Goal: Use online tool/utility: Utilize a website feature to perform a specific function

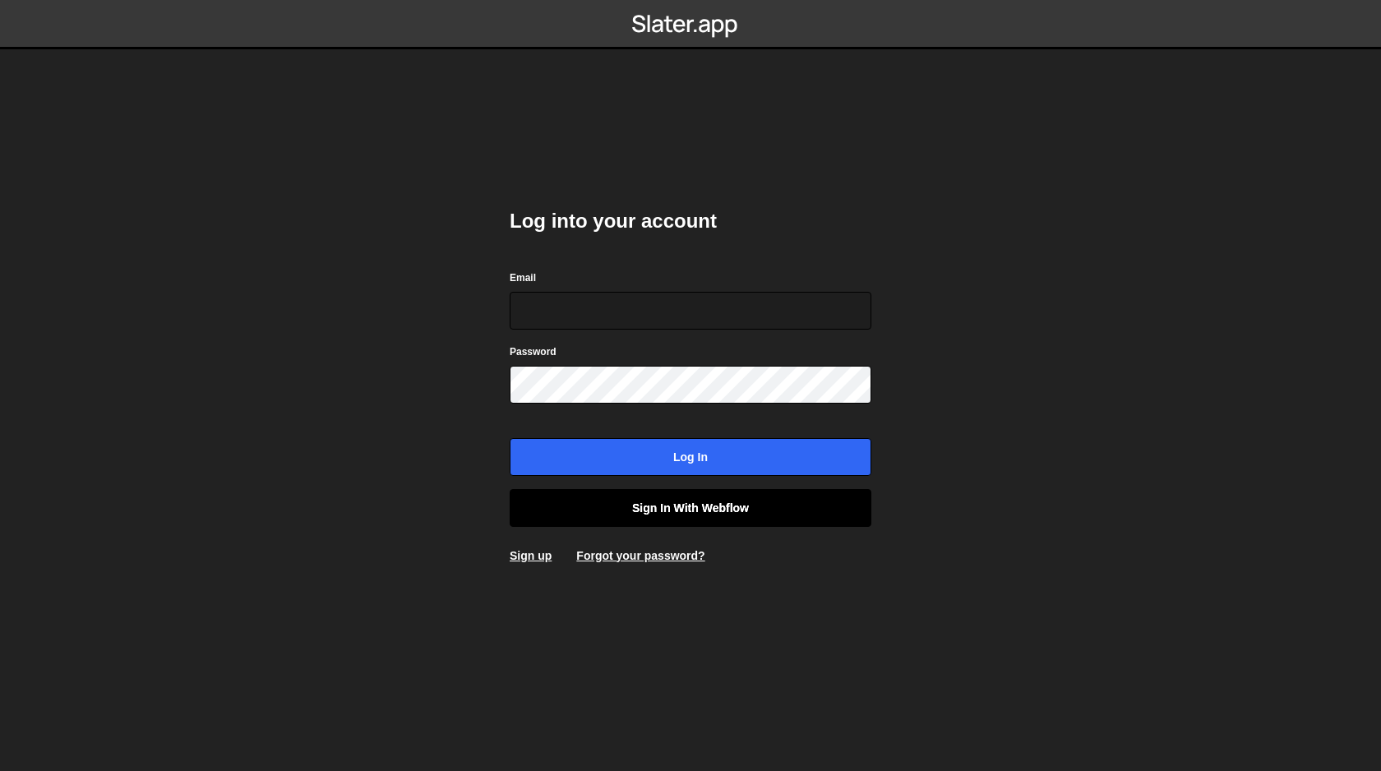
click at [678, 501] on link "Sign in with Webflow" at bounding box center [691, 508] width 362 height 38
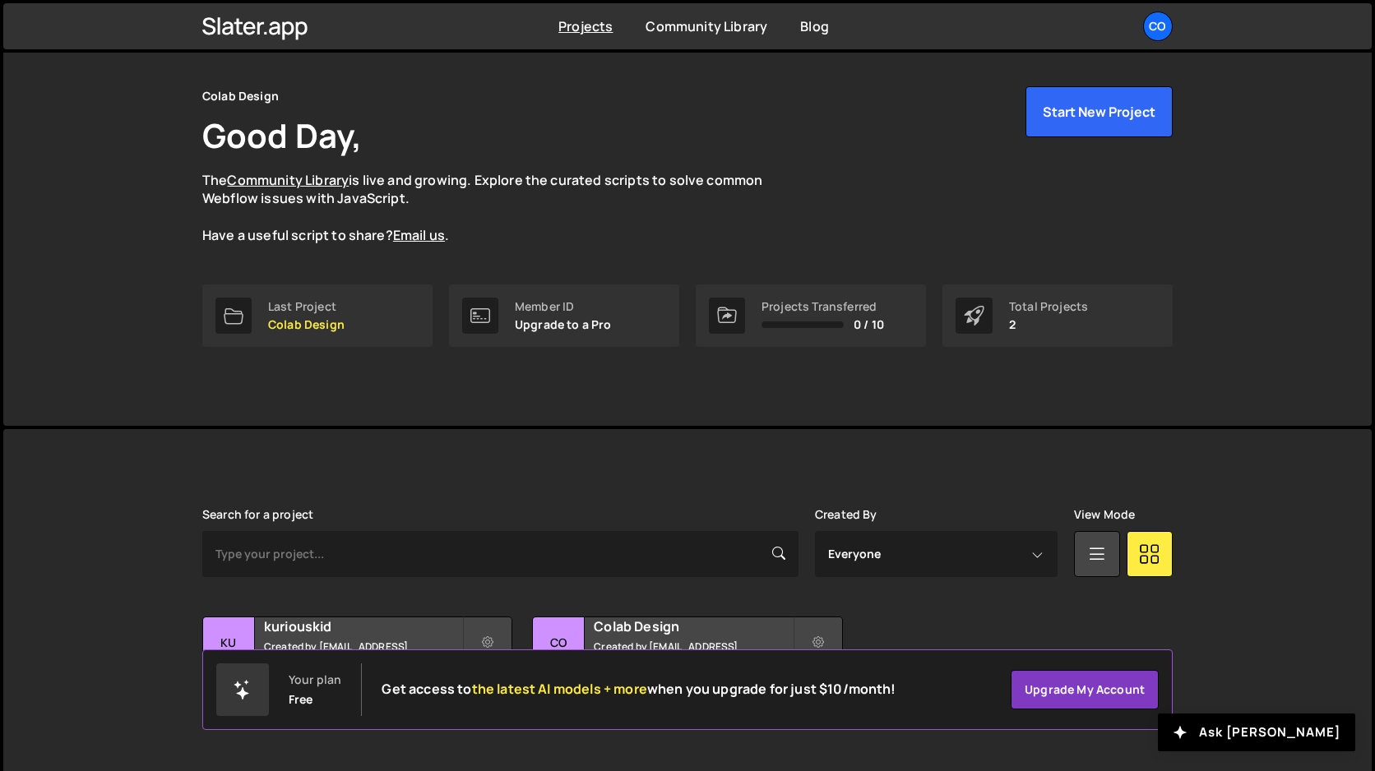
scroll to position [75, 0]
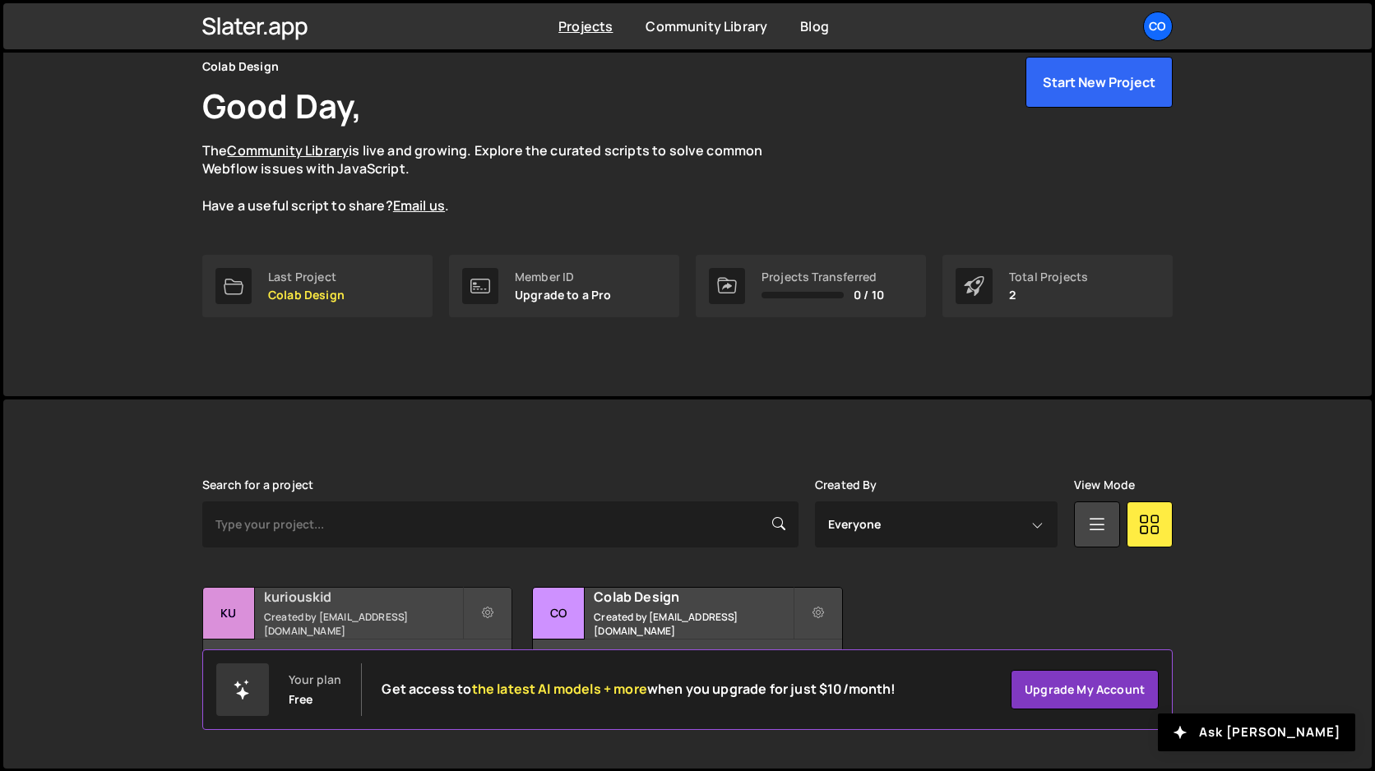
click at [353, 614] on div "kuriouskid Created by amarsinhbhagat@gmail.com" at bounding box center [357, 613] width 308 height 51
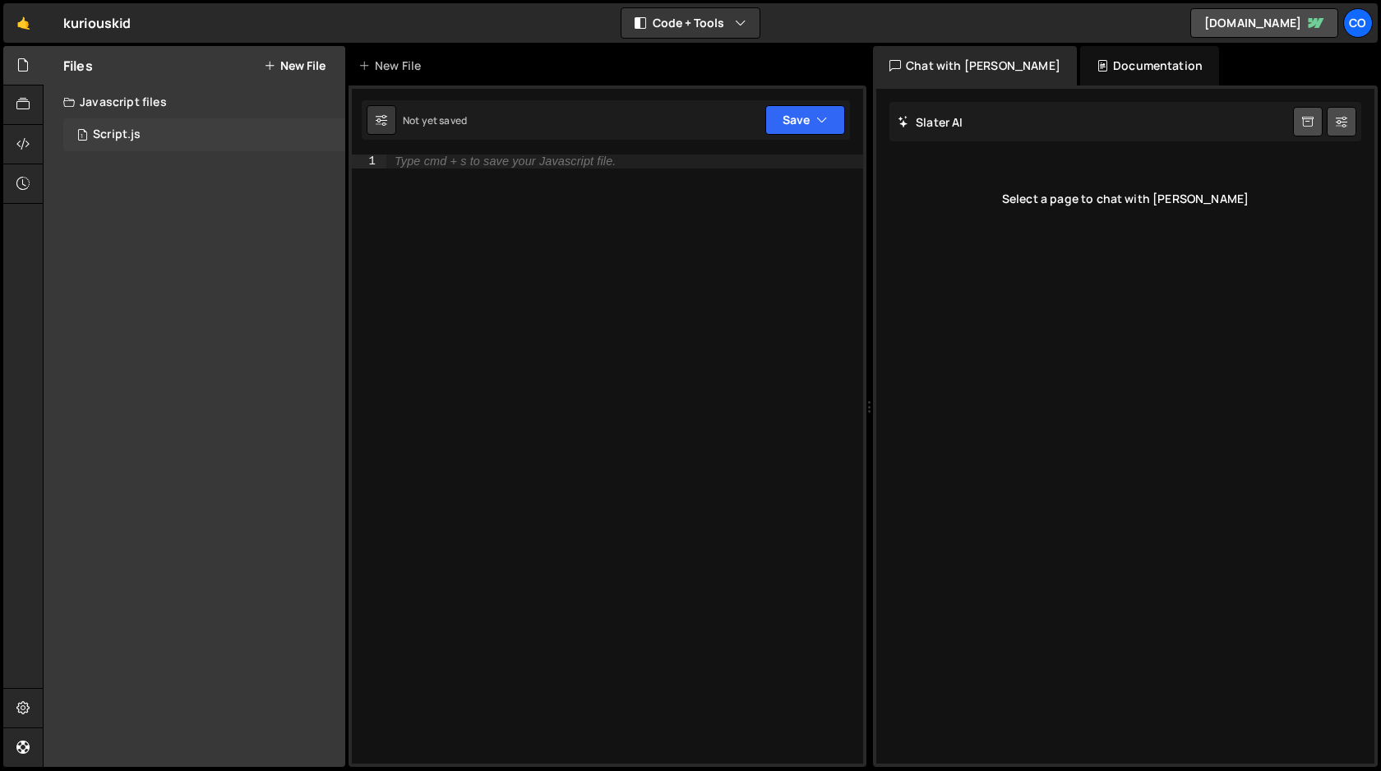
click at [119, 128] on div "Script.js" at bounding box center [117, 134] width 48 height 15
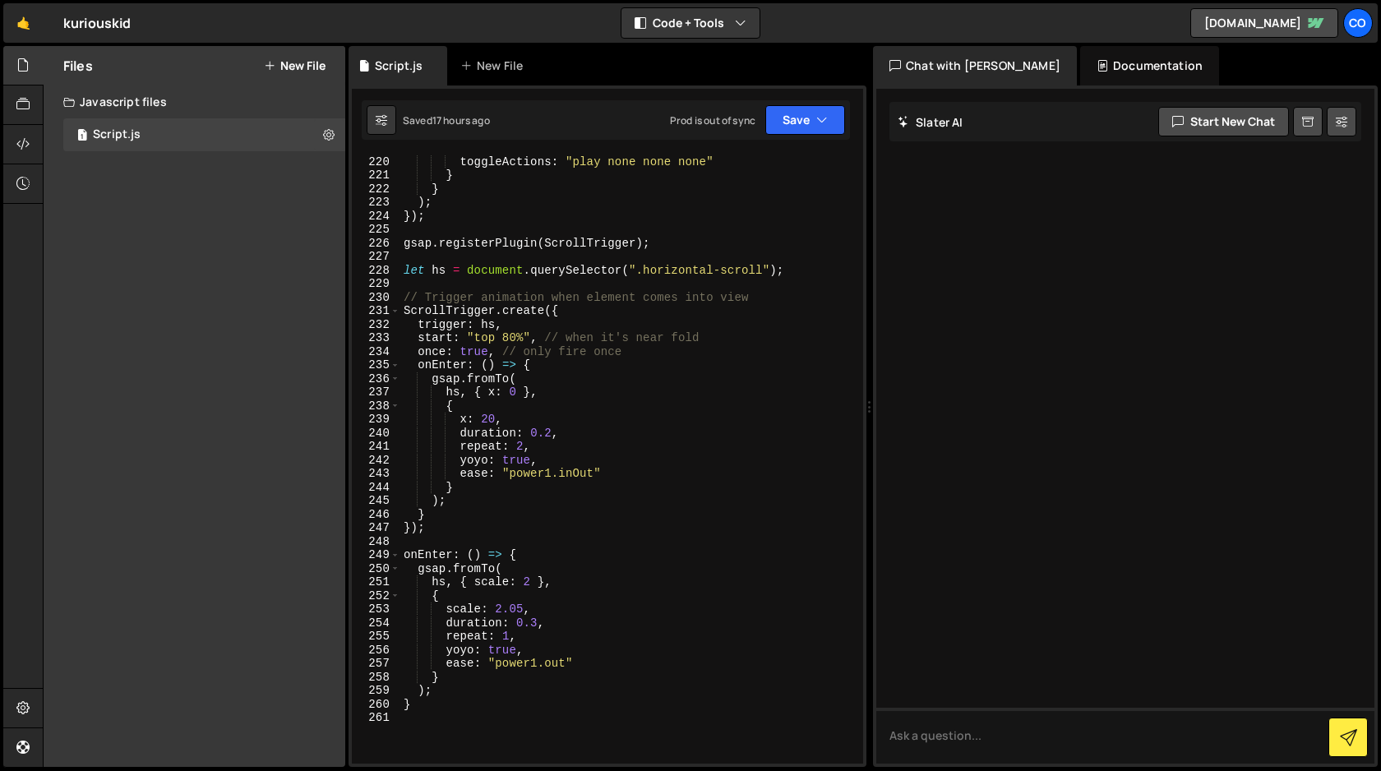
scroll to position [3050, 0]
type textarea "// Trigger animation when element comes into view"
click at [772, 302] on div "start : "top 80%" , // start when element is in view toggleActions : "play none…" at bounding box center [628, 462] width 456 height 636
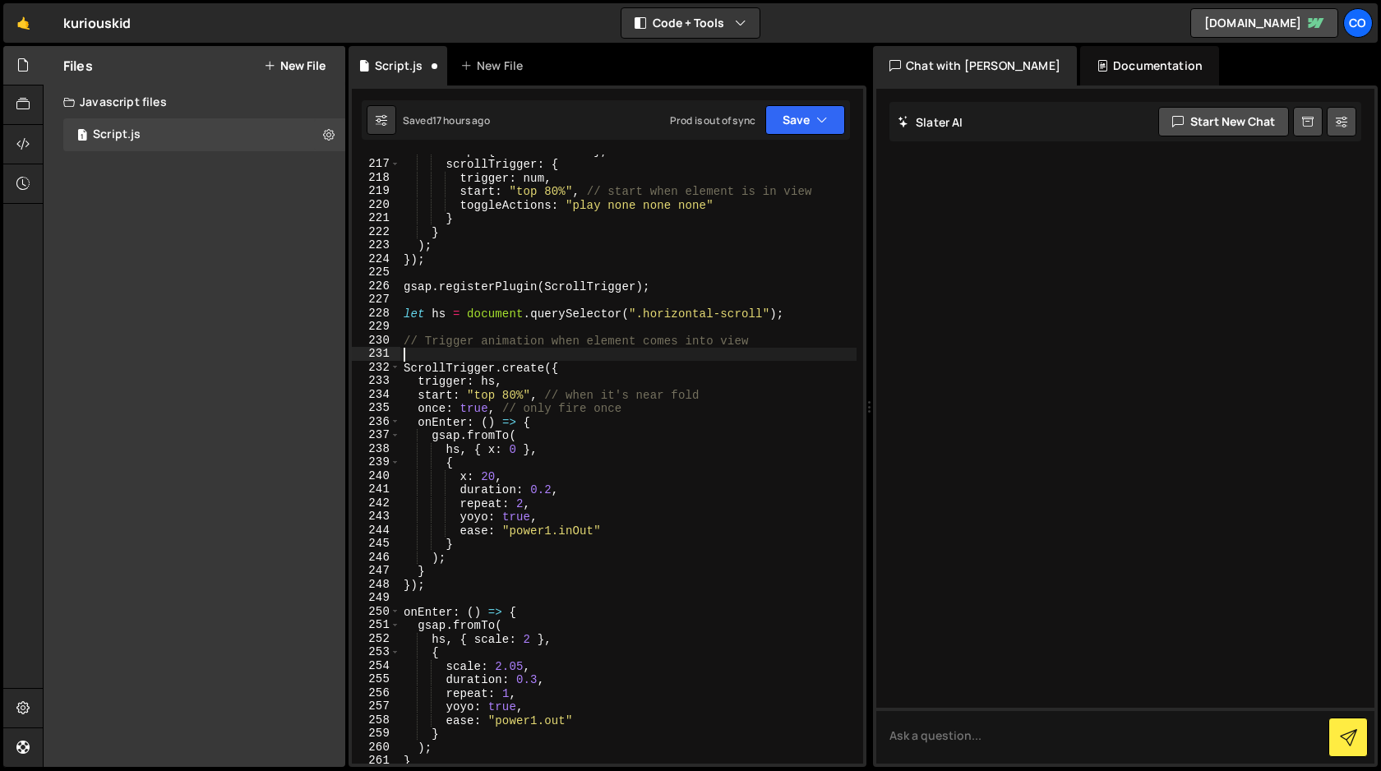
scroll to position [3005, 0]
click at [405, 340] on div "snap : { innerText : 1 } , // ensures whole numbers scrollTrigger : { trigger :…" at bounding box center [628, 466] width 456 height 636
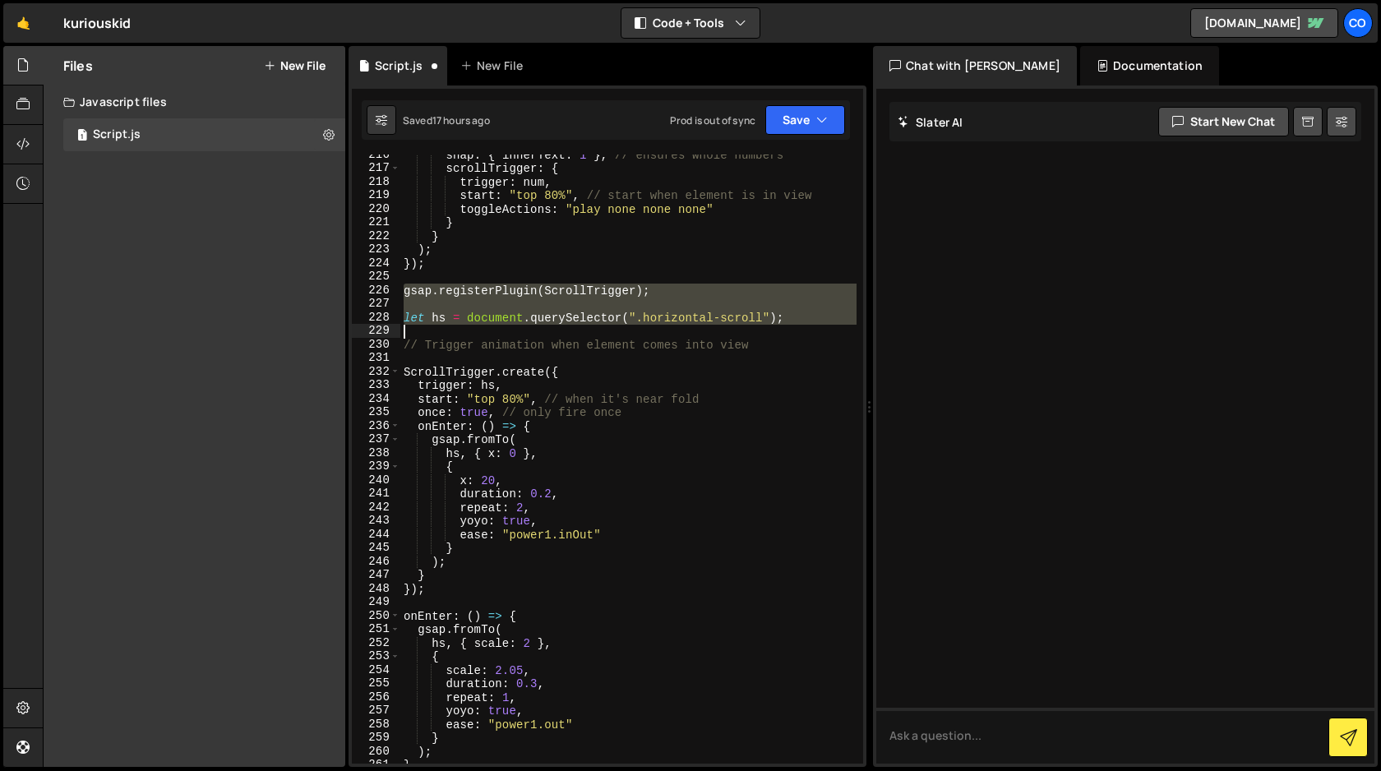
drag, startPoint x: 402, startPoint y: 292, endPoint x: 843, endPoint y: 332, distance: 442.6
click at [843, 332] on div "snap : { innerText : 1 } , // ensures whole numbers scrollTrigger : { trigger :…" at bounding box center [628, 466] width 456 height 636
type textarea "let hs = document.querySelector(".horizontal-scroll");"
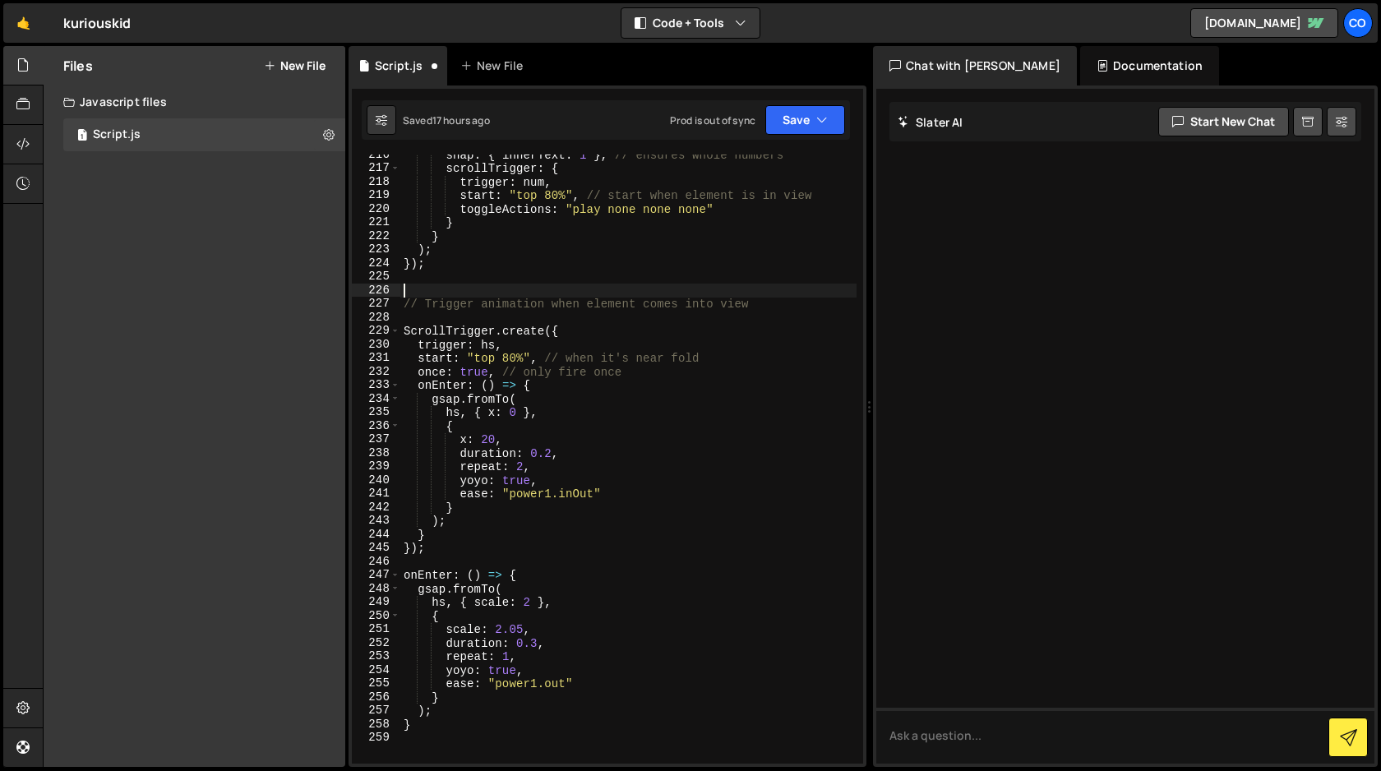
click at [780, 304] on div "snap : { innerText : 1 } , // ensures whole numbers scrollTrigger : { trigger :…" at bounding box center [628, 466] width 456 height 636
type textarea "// Trigger animation when element comes into view"
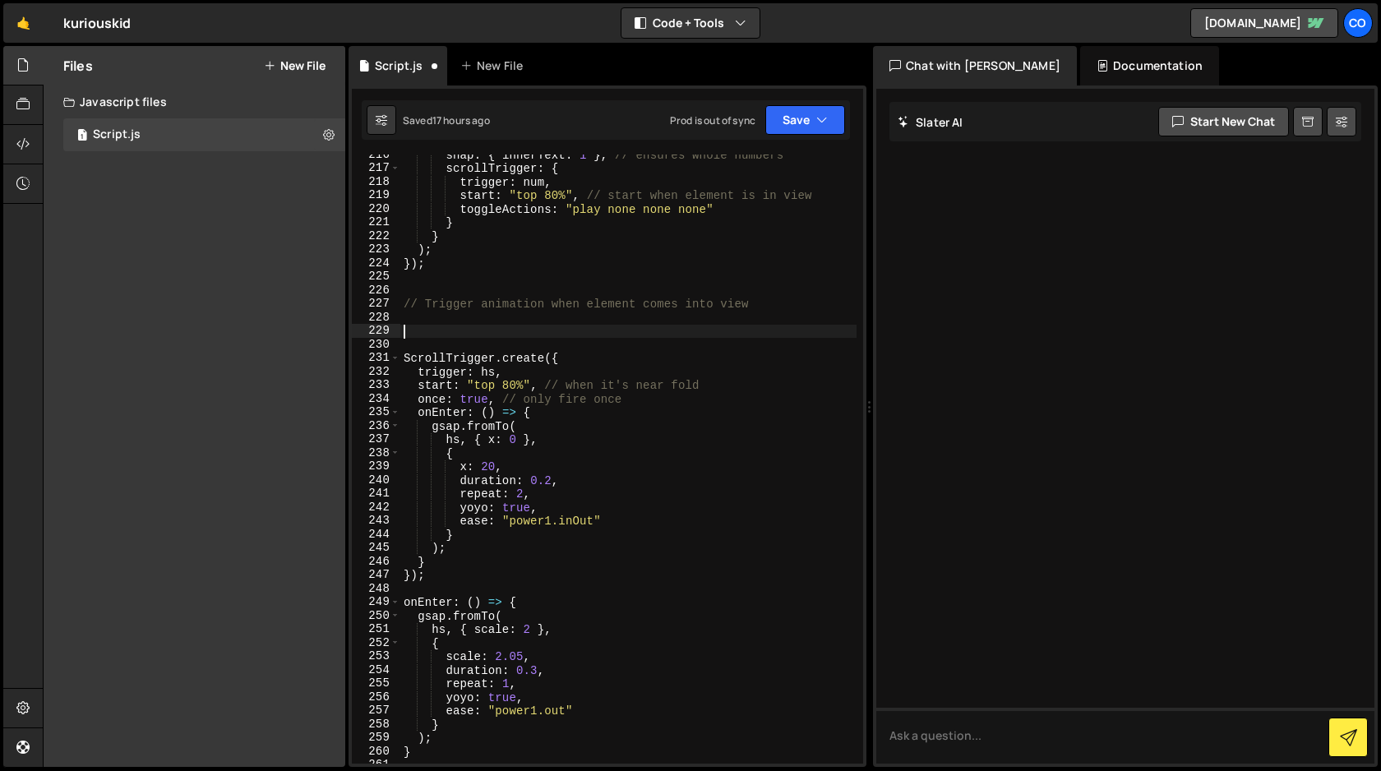
paste textarea "gsap.registerPlugin(ScrollTrigger);"
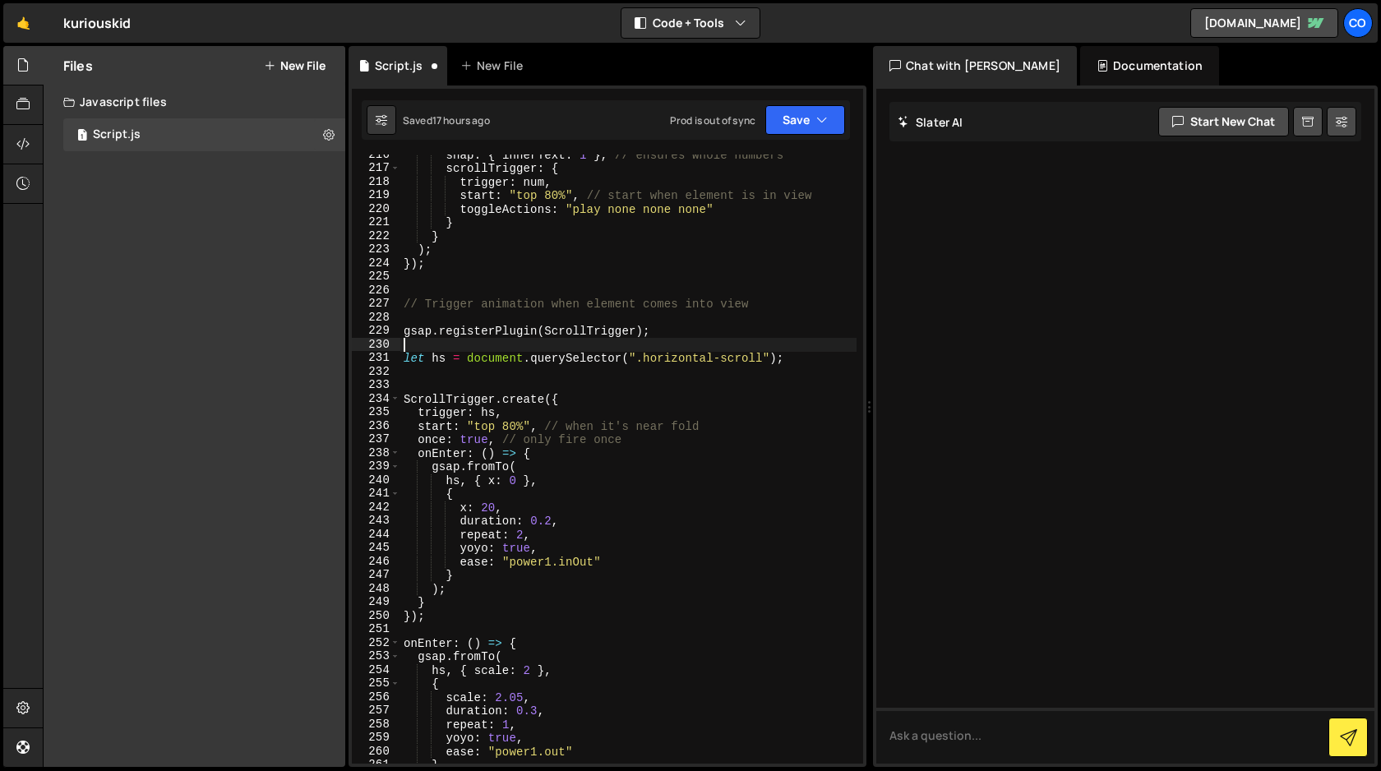
click at [456, 347] on div "snap : { innerText : 1 } , // ensures whole numbers scrollTrigger : { trigger :…" at bounding box center [628, 466] width 456 height 636
type textarea "gsap.registerPlugin(ScrollTrigger);"
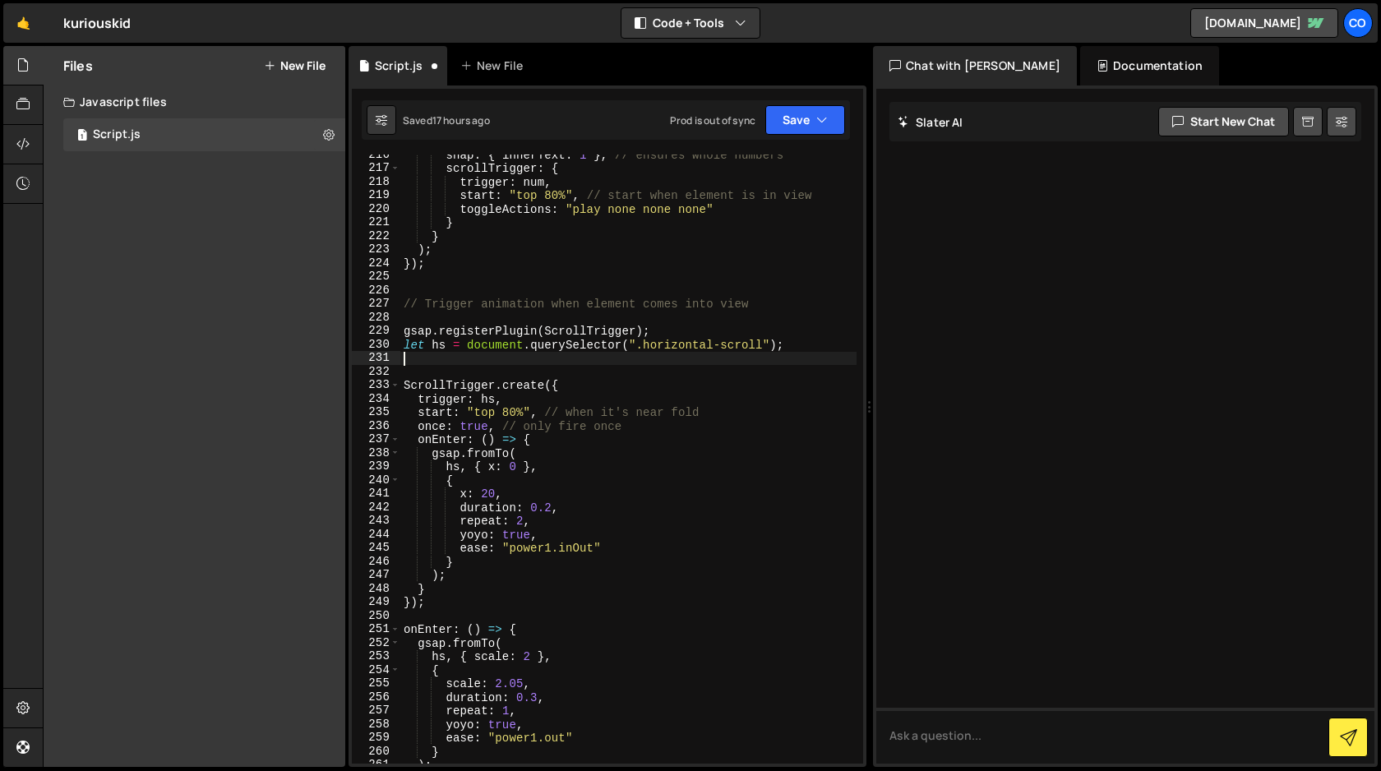
click at [409, 357] on div "snap : { innerText : 1 } , // ensures whole numbers scrollTrigger : { trigger :…" at bounding box center [628, 466] width 456 height 636
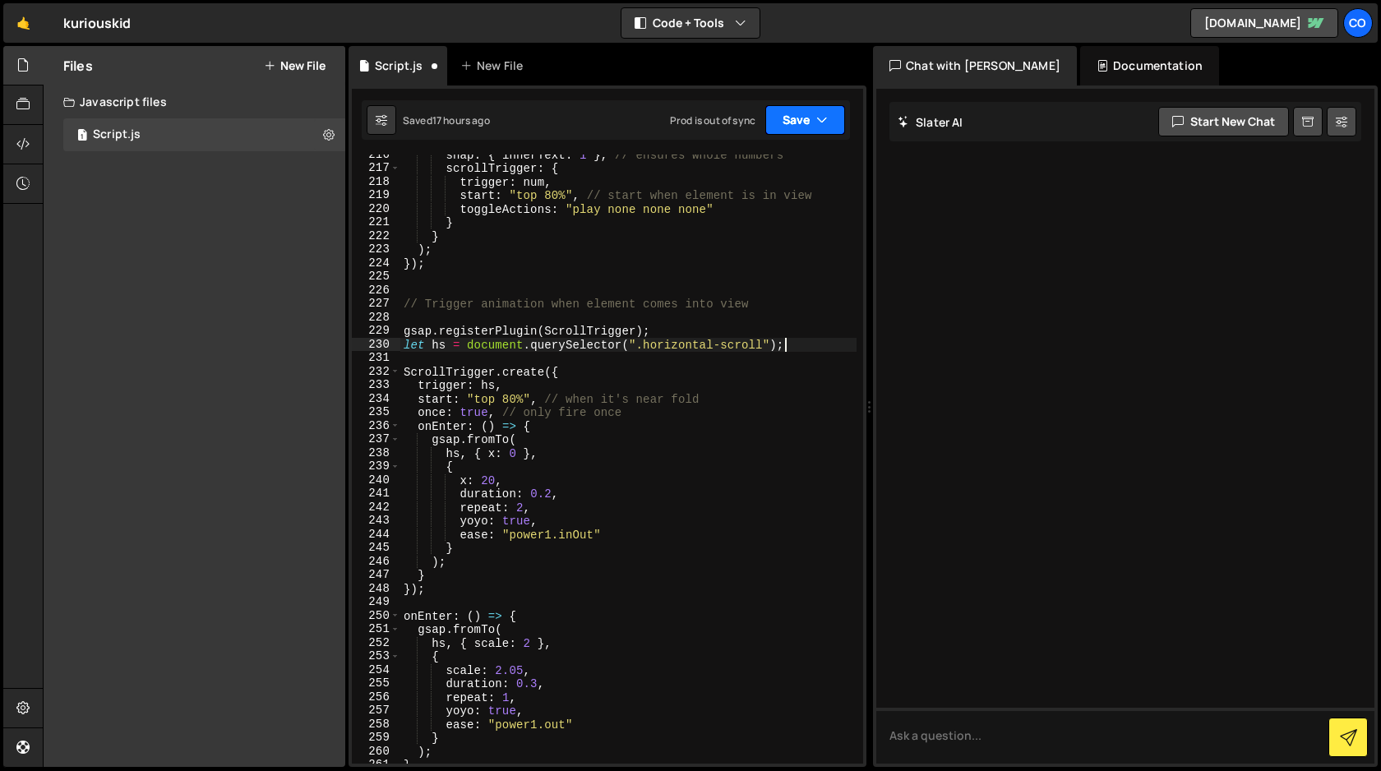
type textarea "let hs = document.querySelector(".horizontal-scroll");"
click at [822, 120] on icon "button" at bounding box center [823, 120] width 12 height 16
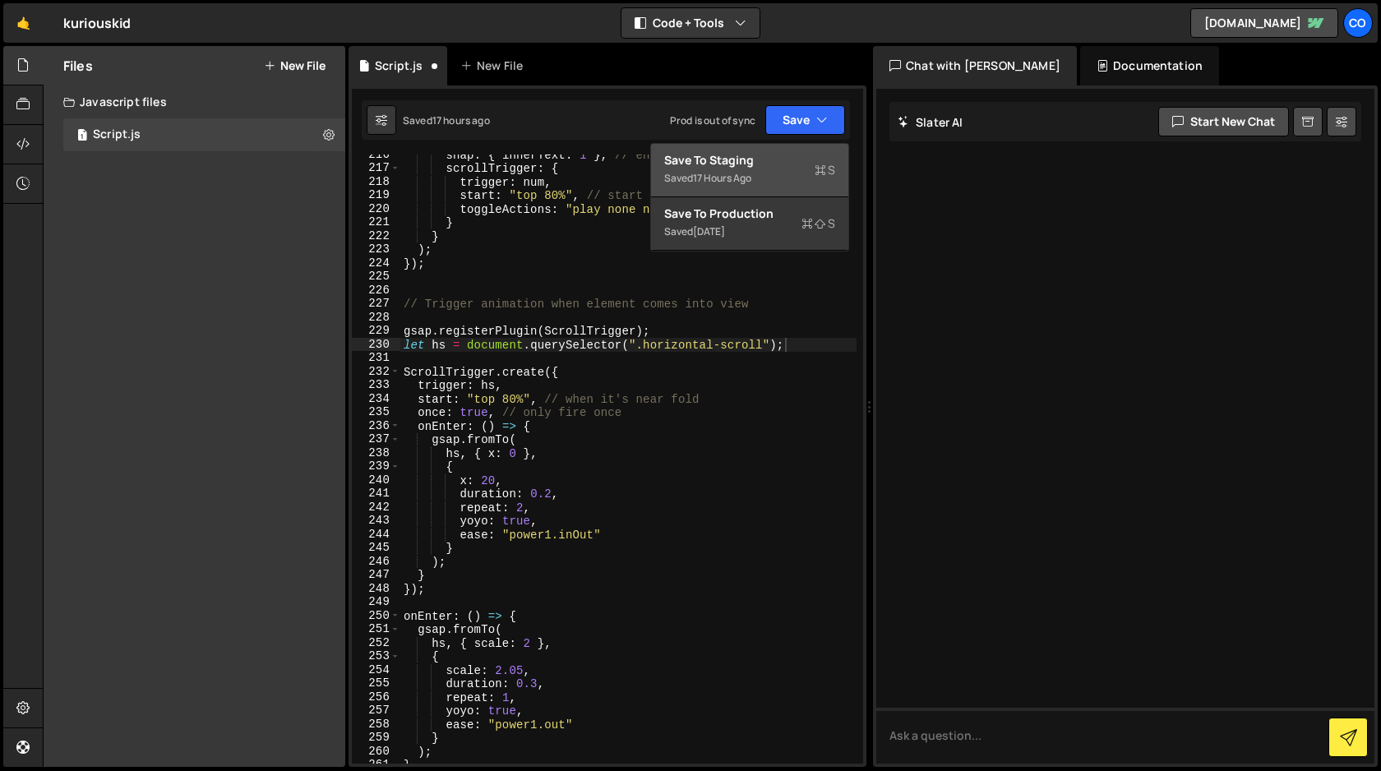
click at [770, 164] on div "Save to Staging S" at bounding box center [749, 160] width 171 height 16
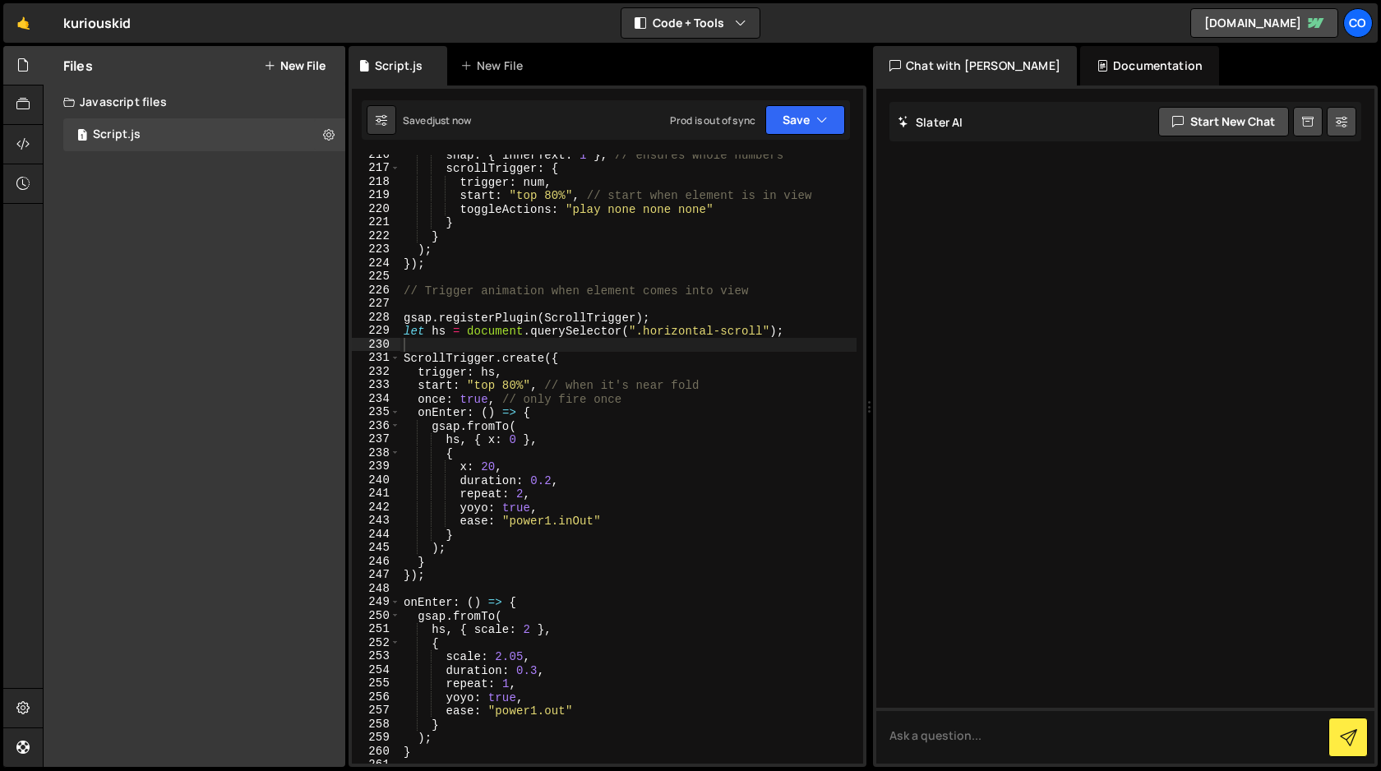
click at [410, 307] on div "snap : { innerText : 1 } , // ensures whole numbers scrollTrigger : { trigger :…" at bounding box center [628, 466] width 456 height 636
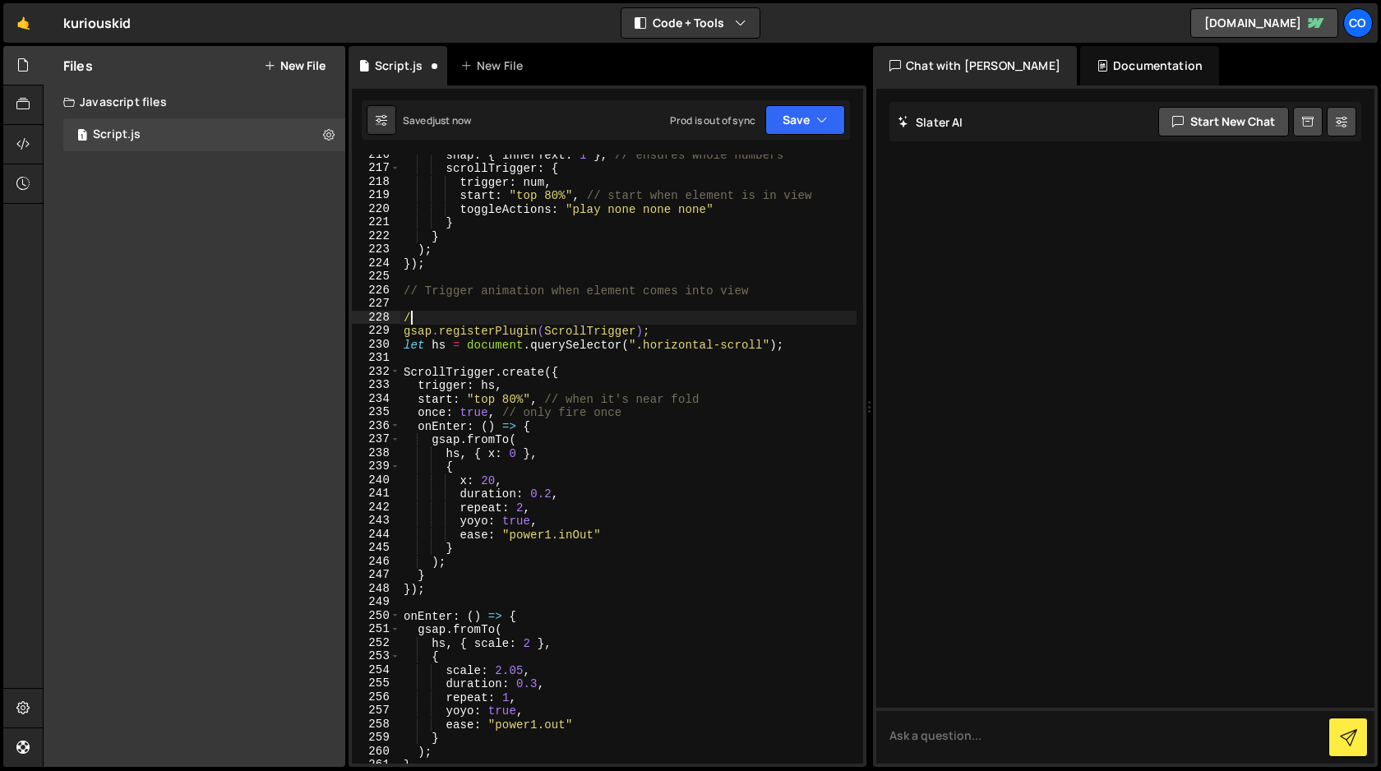
type textarea "/*"
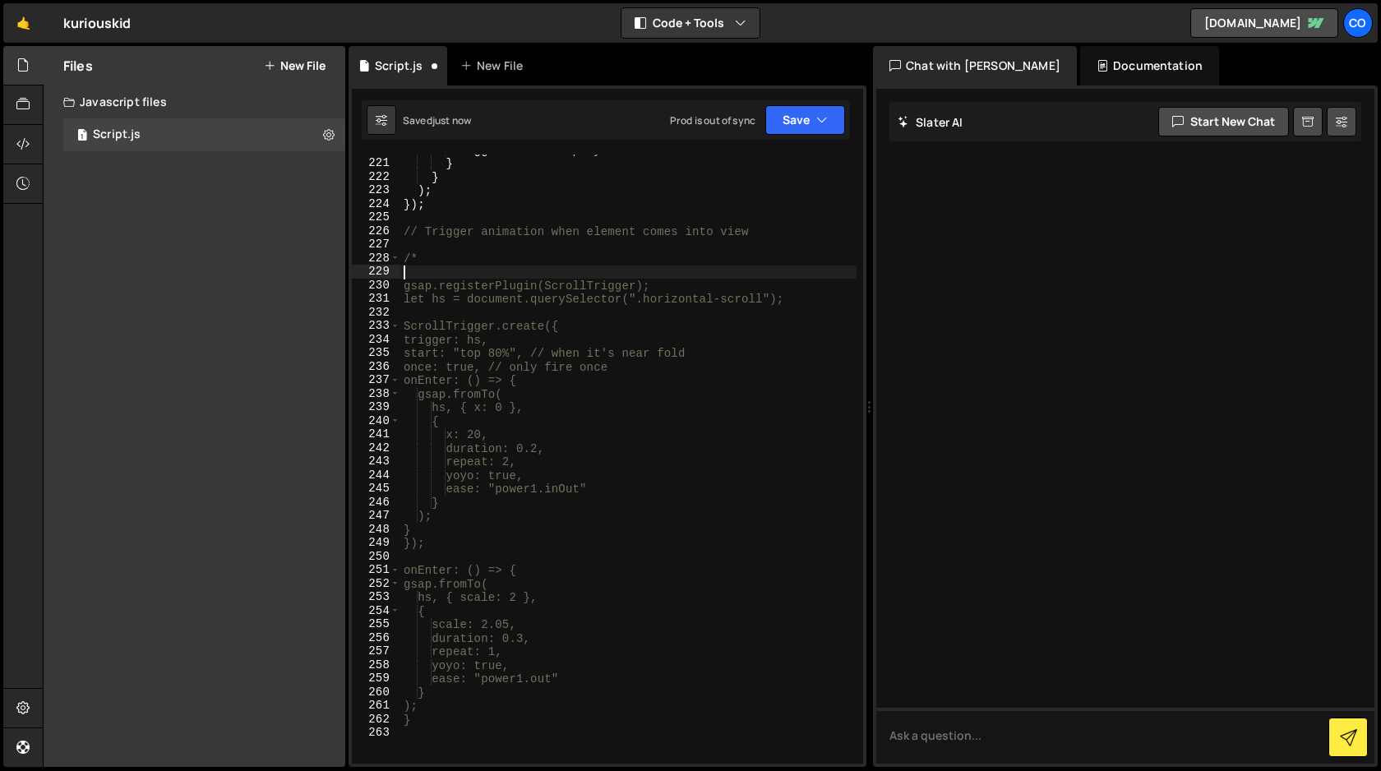
scroll to position [3075, 0]
click at [458, 710] on div "} } ) ; }) ; // Trigger animation when element comes into view /* gsap.register…" at bounding box center [628, 464] width 456 height 636
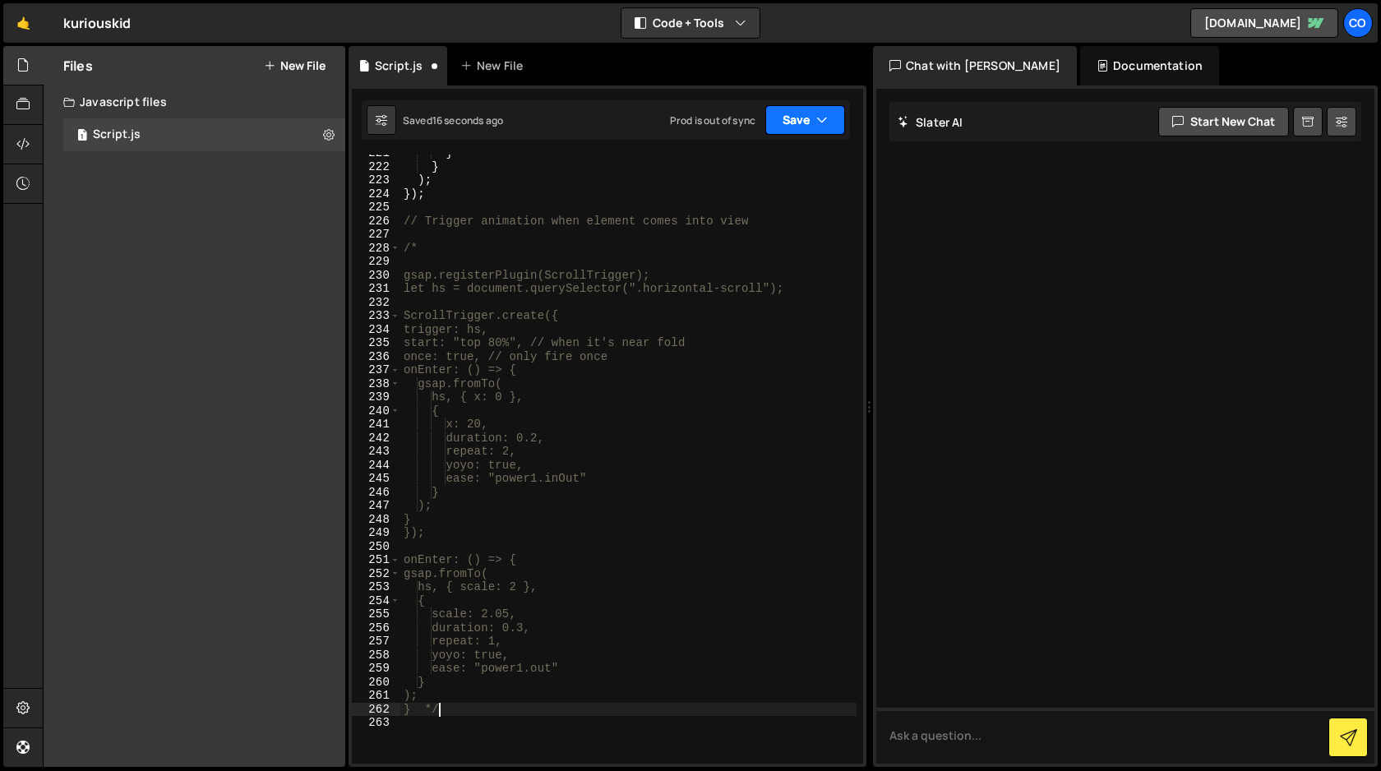
type textarea "} */"
click at [797, 116] on button "Save" at bounding box center [806, 120] width 80 height 30
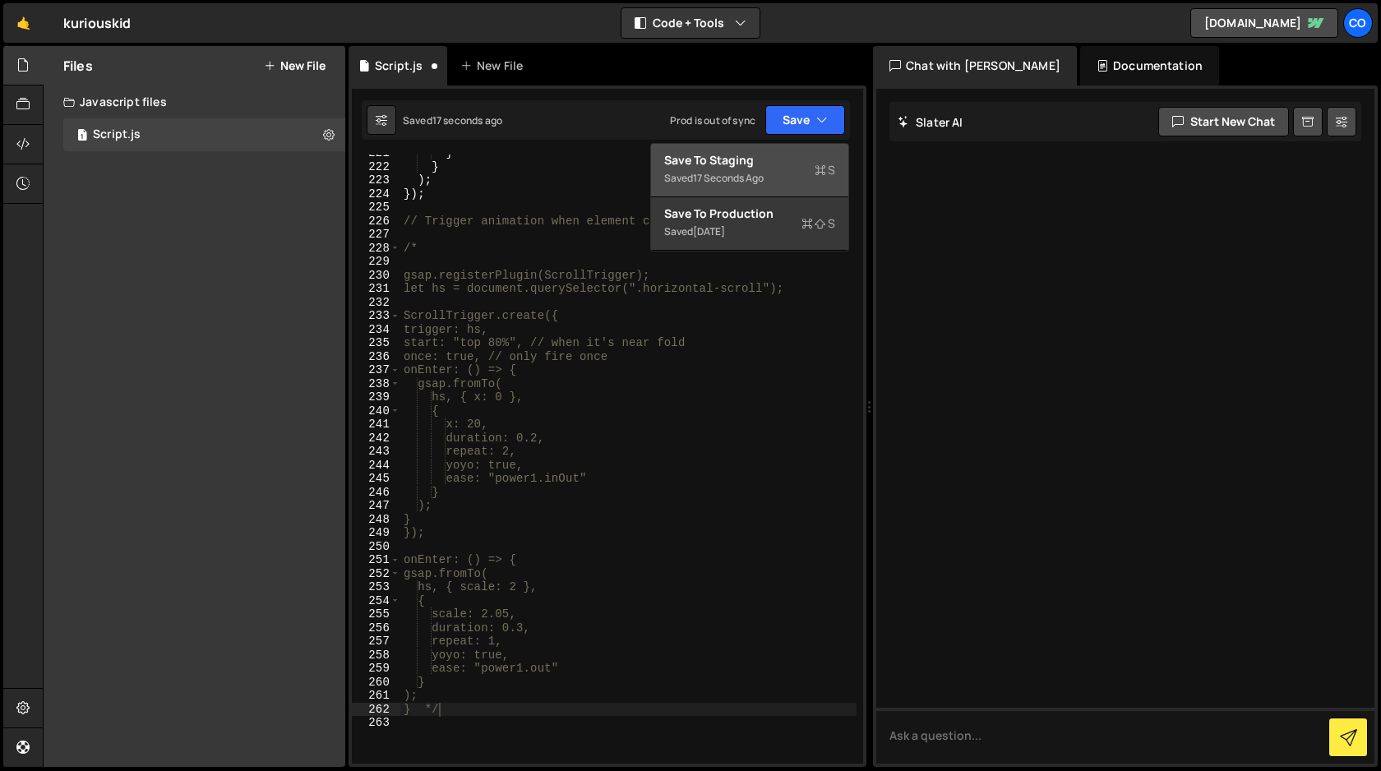
click at [776, 164] on div "Save to Staging S" at bounding box center [749, 160] width 171 height 16
